Goal: Task Accomplishment & Management: Manage account settings

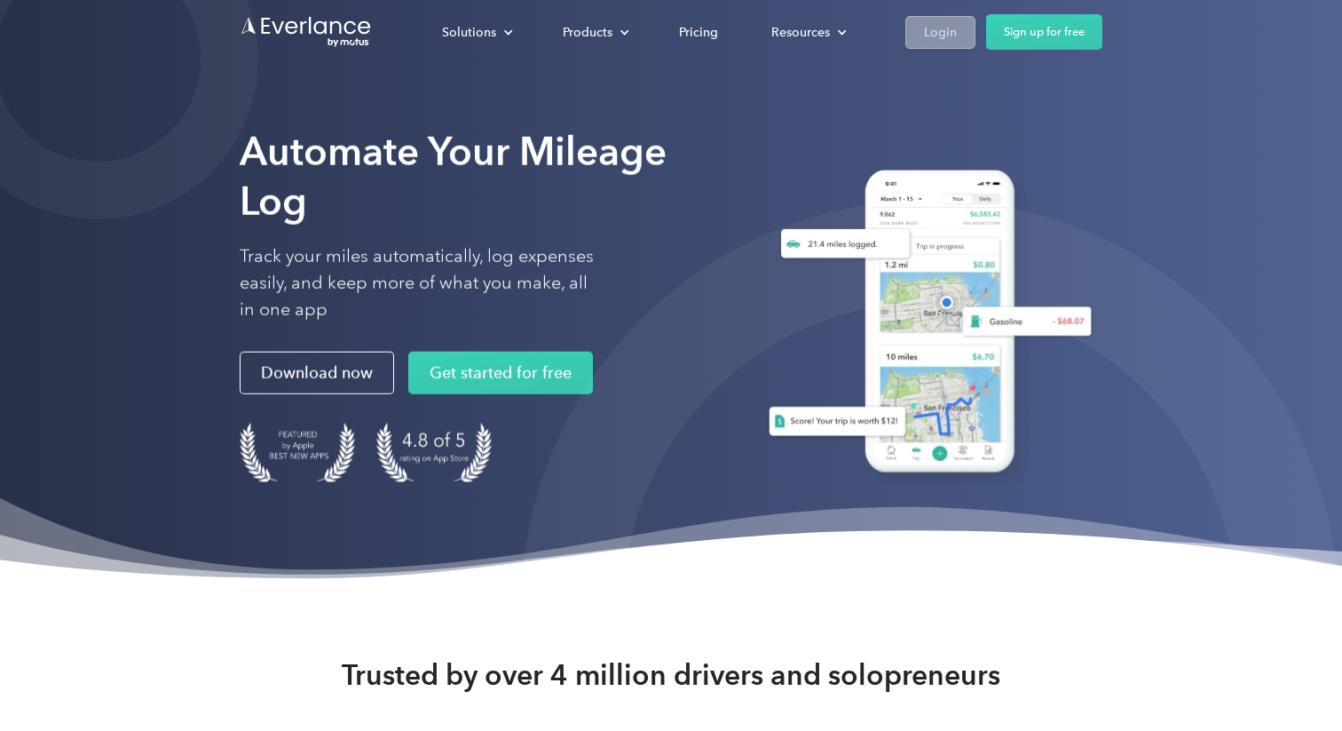
click at [927, 29] on div "Login" at bounding box center [940, 32] width 33 height 22
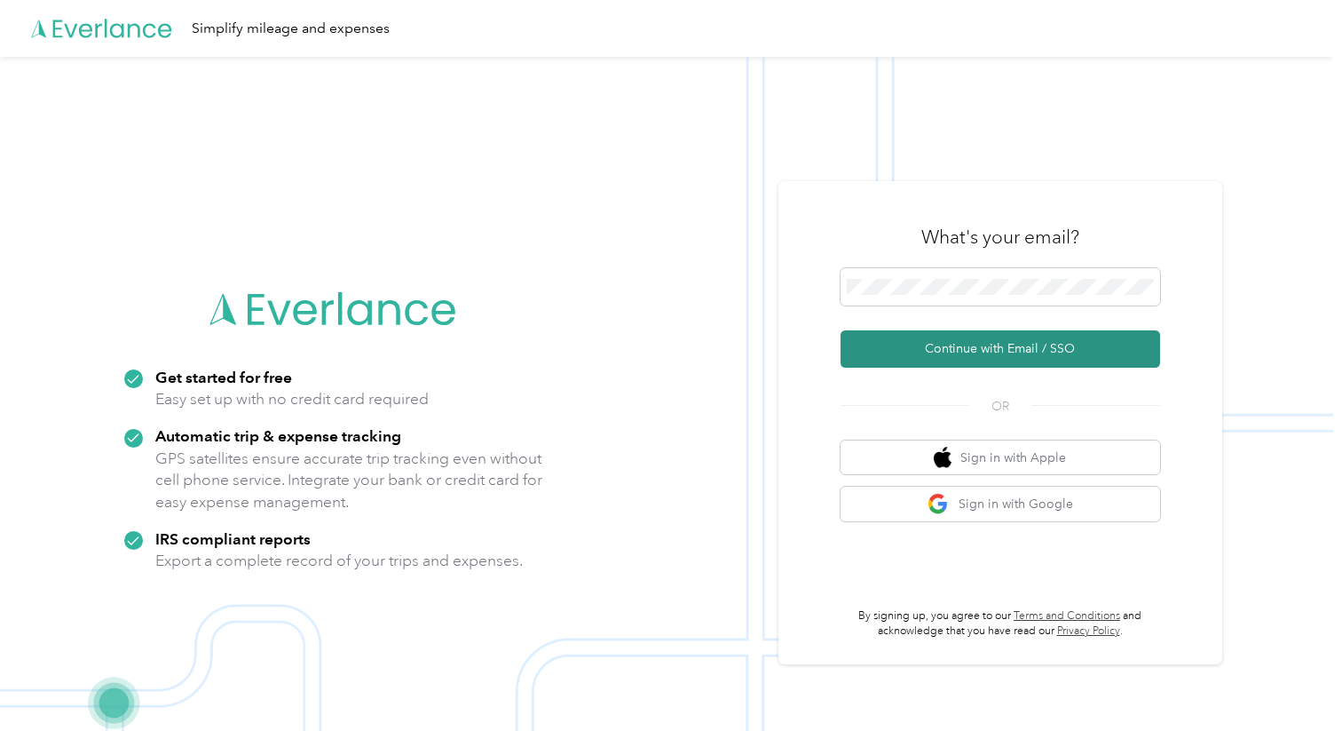
click at [1003, 350] on button "Continue with Email / SSO" at bounding box center [1001, 348] width 320 height 37
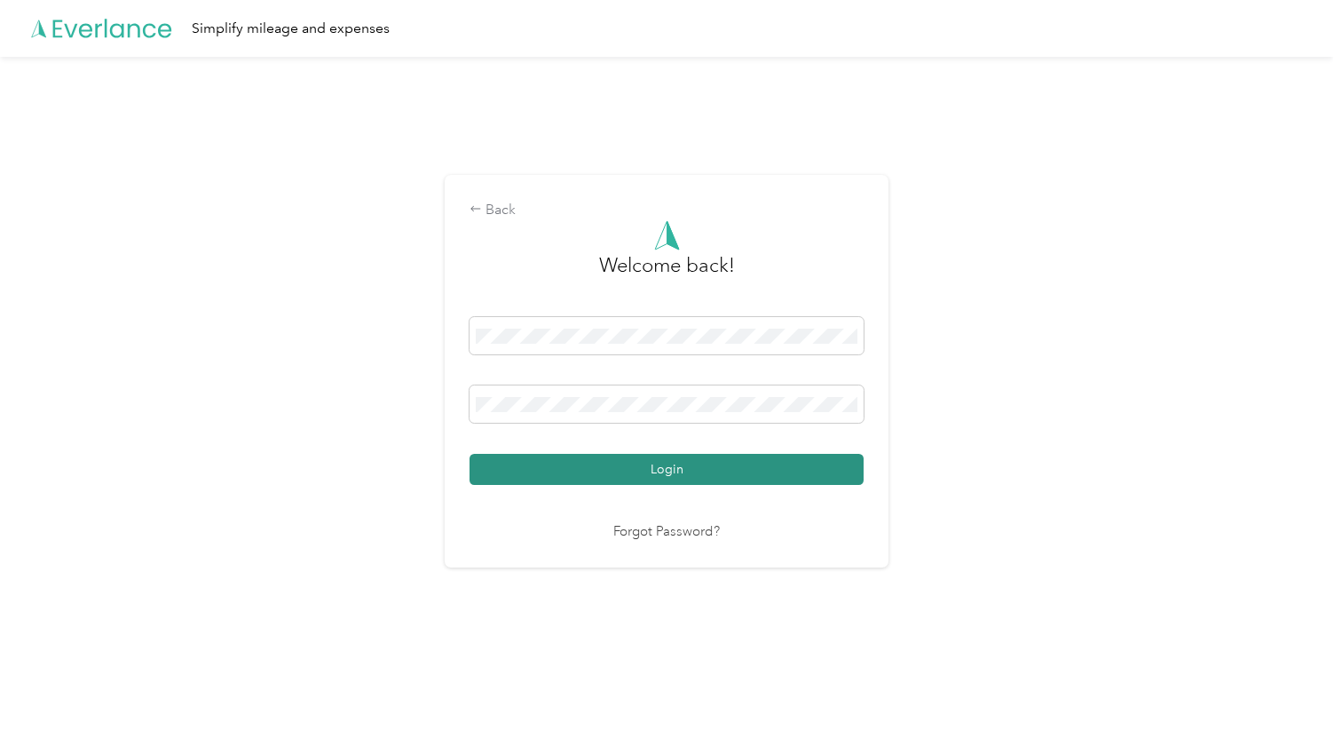
click at [690, 477] on button "Login" at bounding box center [667, 469] width 394 height 31
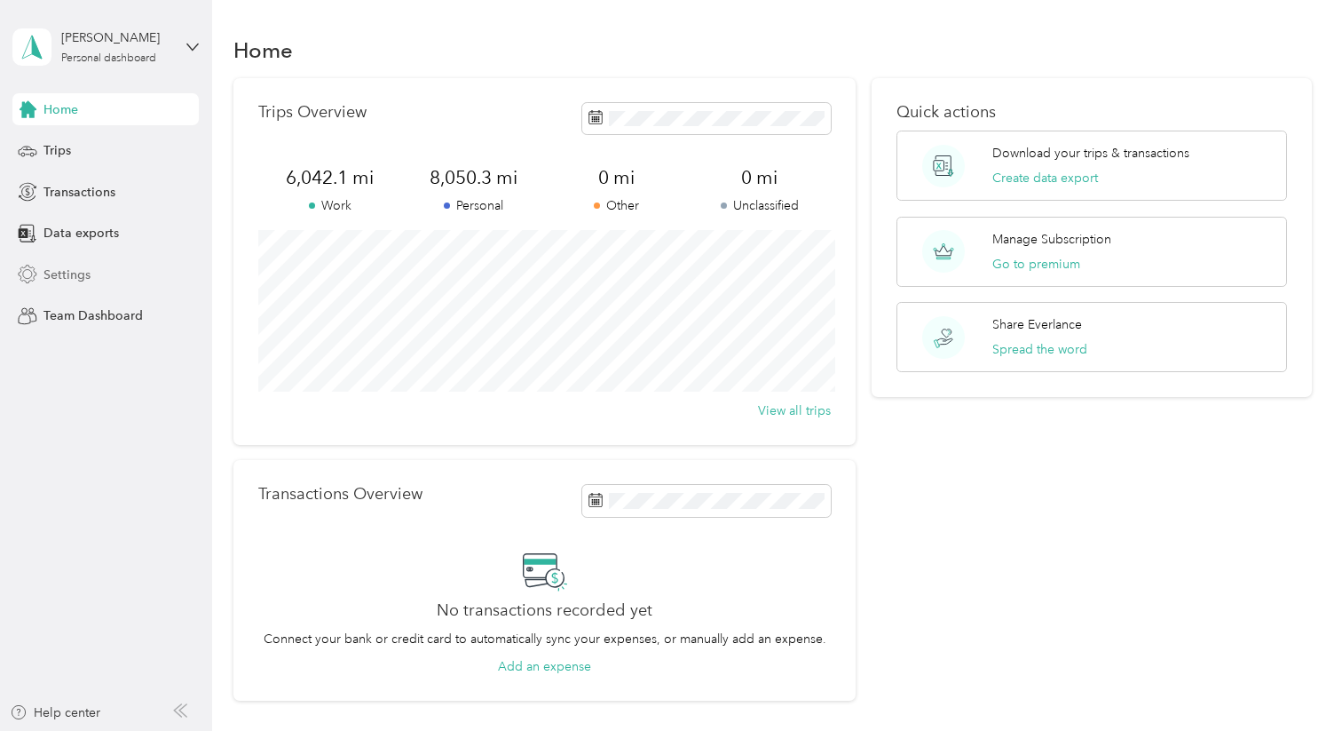
click at [69, 277] on span "Settings" at bounding box center [66, 274] width 47 height 19
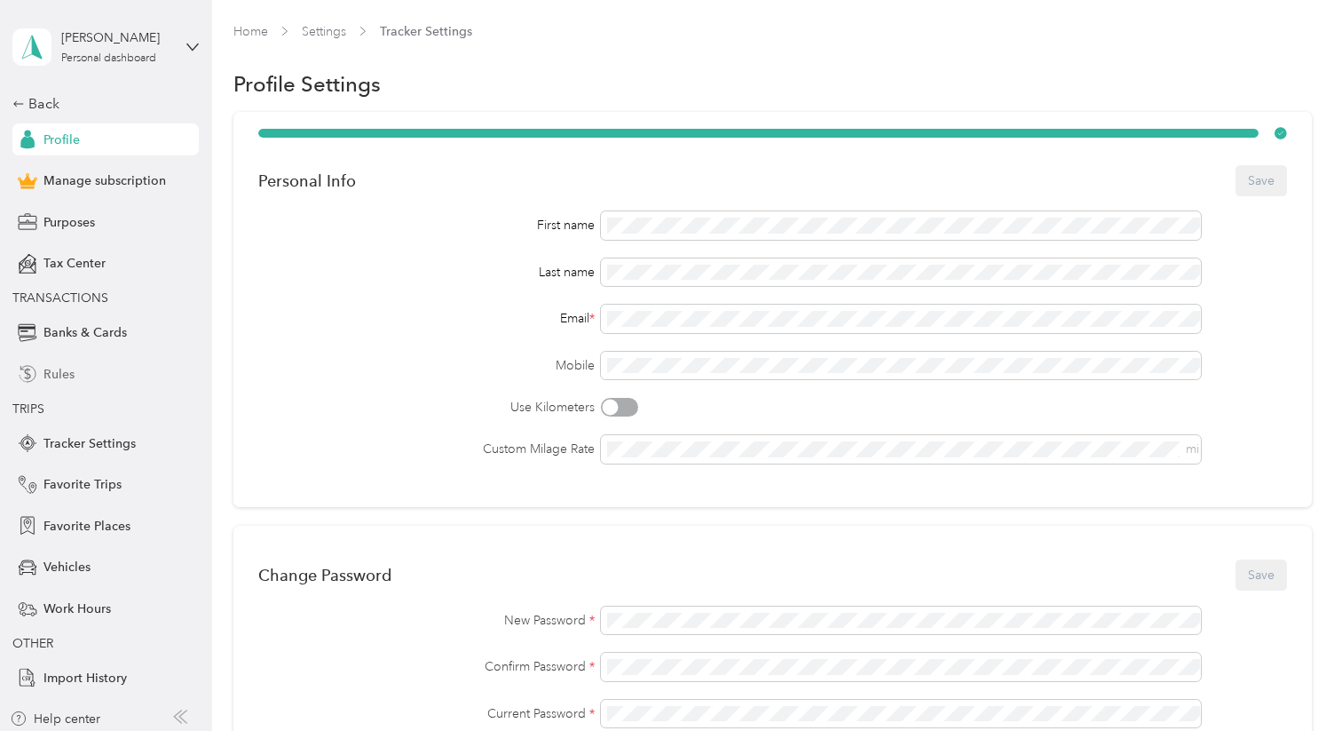
scroll to position [6, 0]
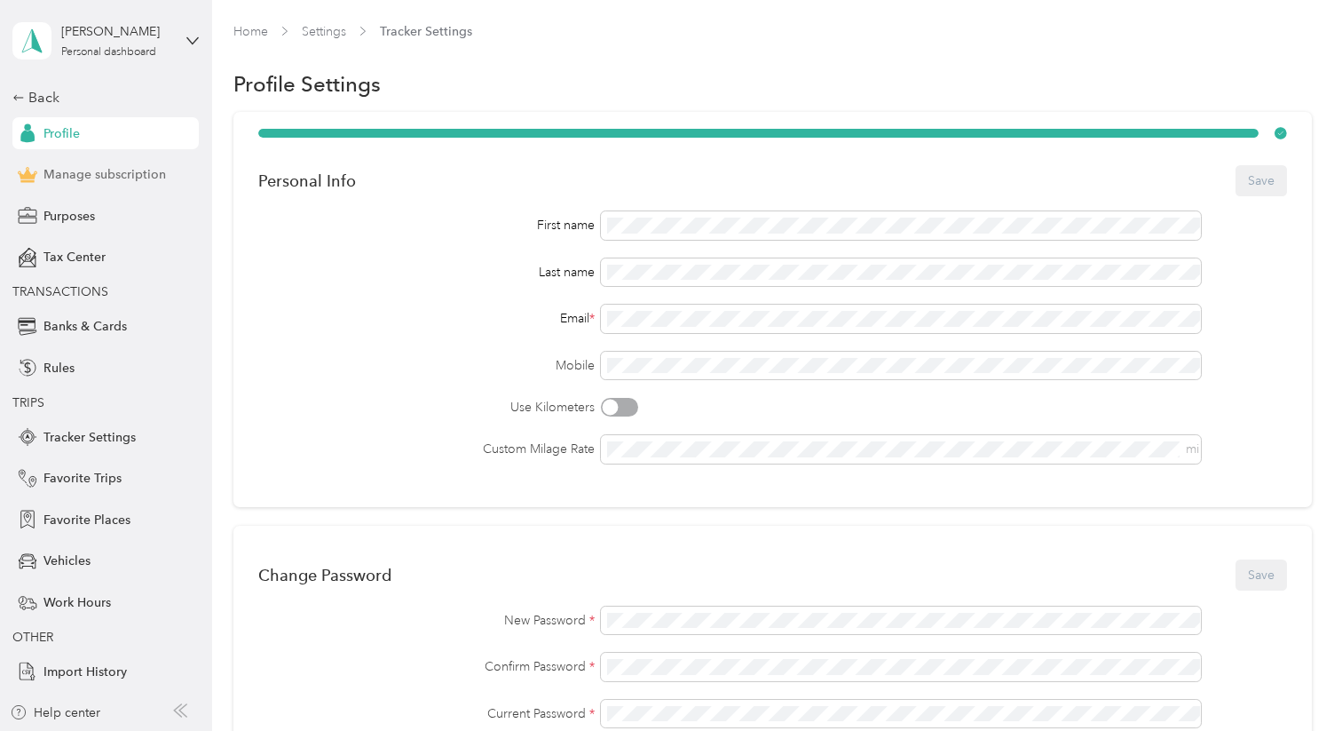
click at [107, 183] on span "Manage subscription" at bounding box center [104, 174] width 123 height 19
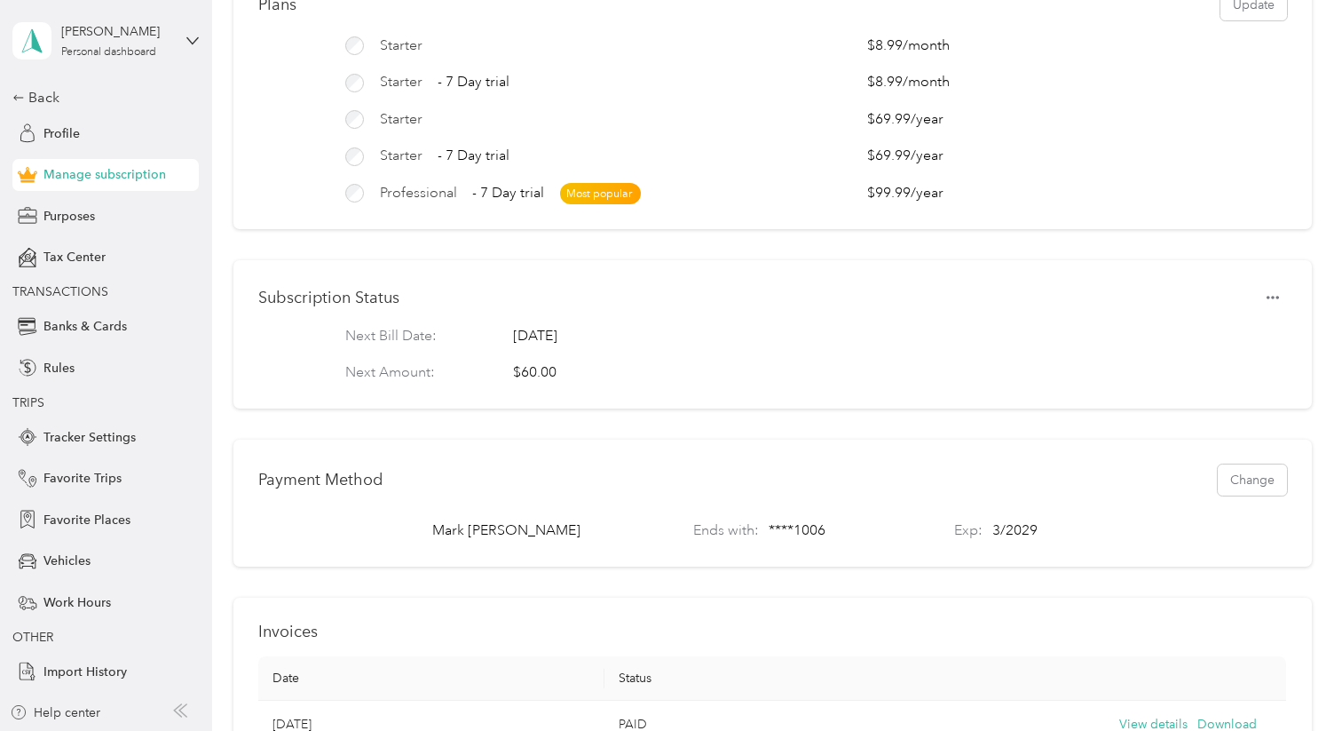
scroll to position [146, 0]
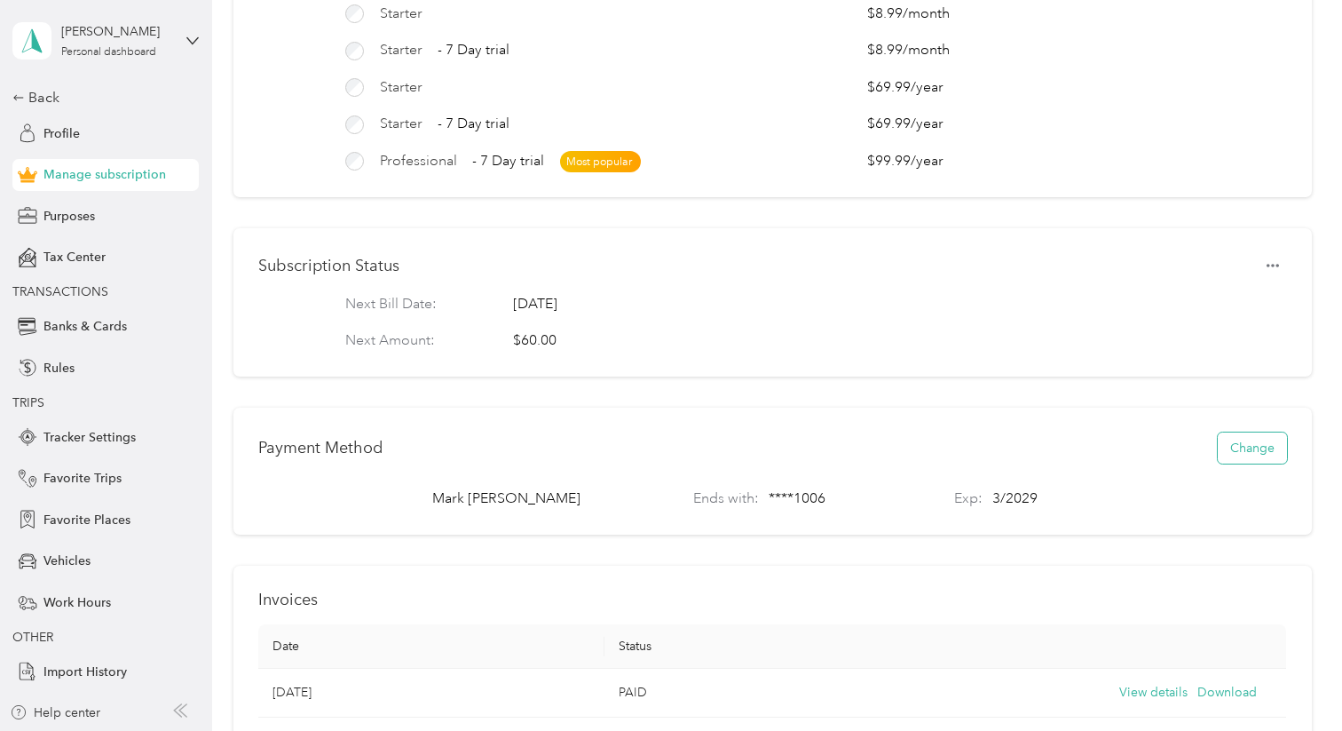
click at [1267, 452] on button "Change" at bounding box center [1252, 447] width 69 height 31
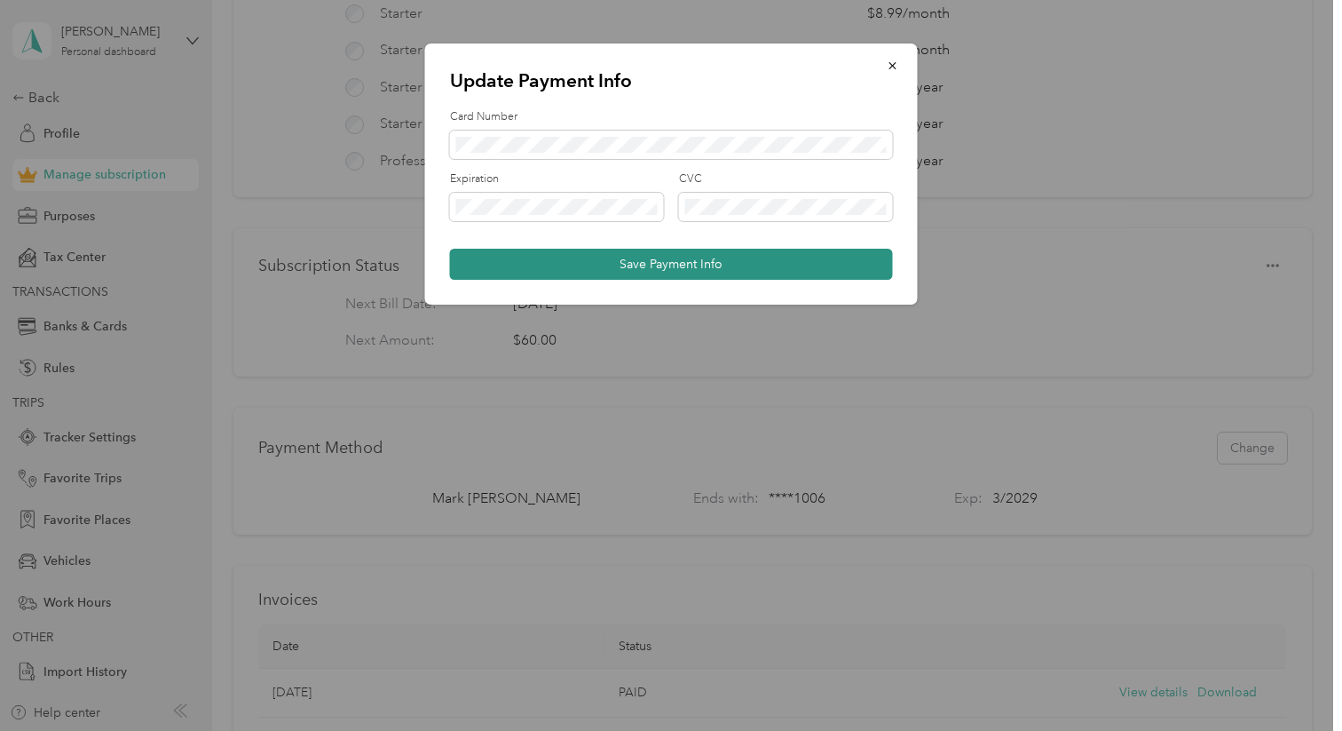
click at [676, 265] on button "Save Payment Info" at bounding box center [671, 264] width 443 height 31
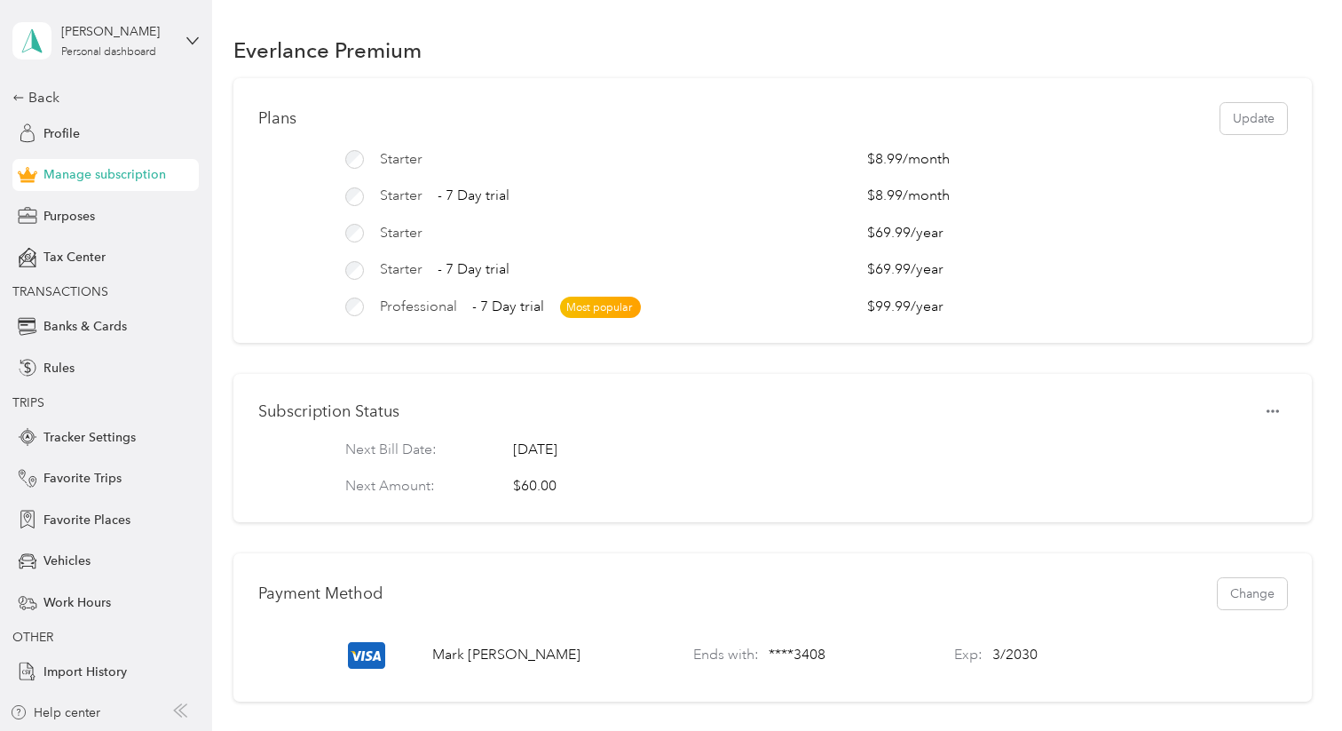
scroll to position [0, 0]
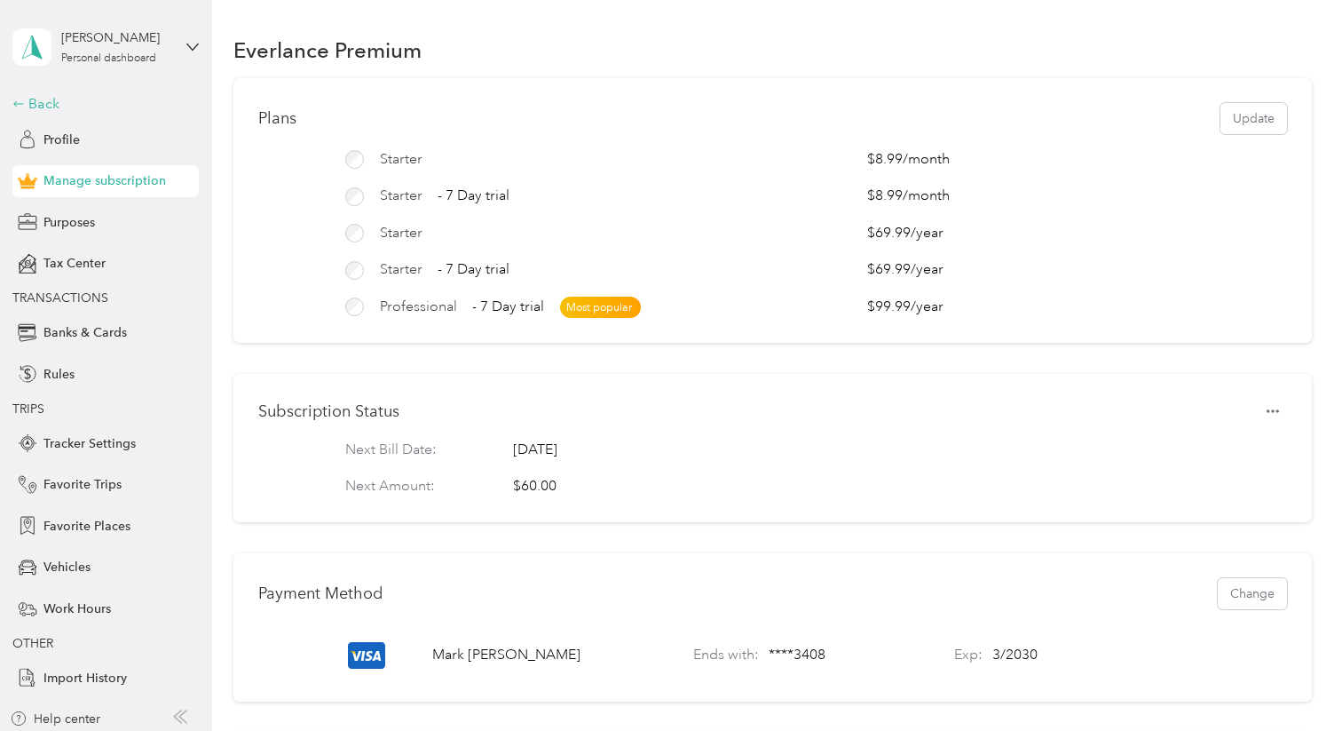
click at [25, 93] on div "Back" at bounding box center [101, 103] width 178 height 21
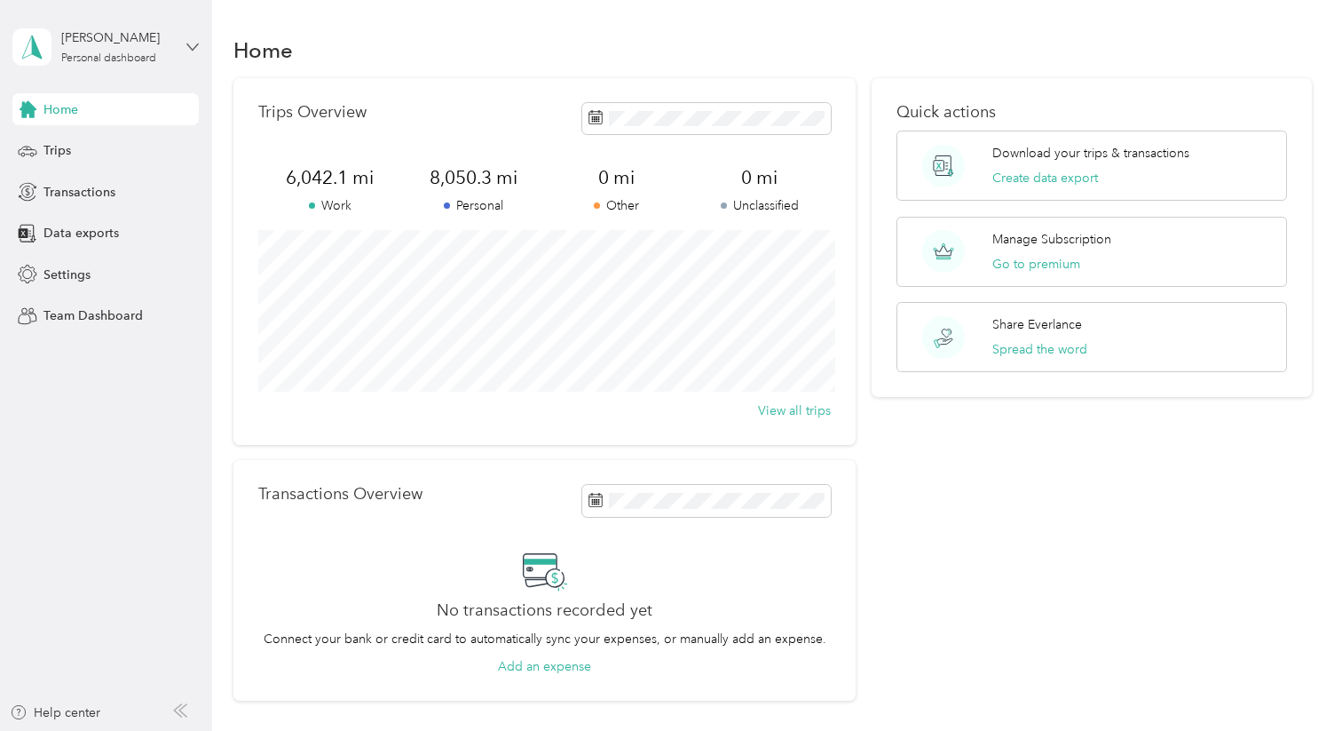
click at [194, 48] on icon at bounding box center [192, 46] width 11 height 6
click at [78, 140] on div "Log out" at bounding box center [62, 146] width 68 height 19
